Goal: Task Accomplishment & Management: Use online tool/utility

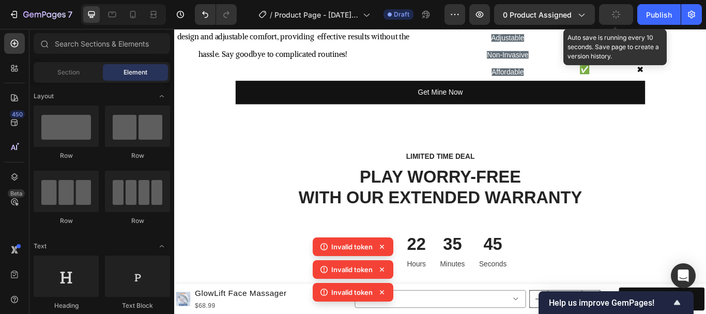
scroll to position [195, 0]
